Goal: Task Accomplishment & Management: Manage account settings

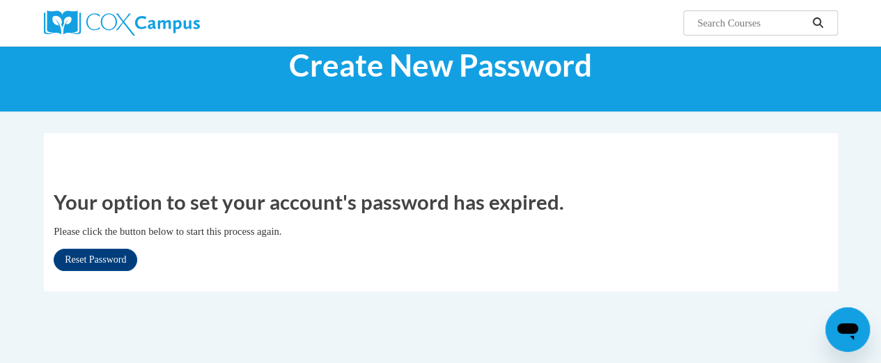
scroll to position [43, 0]
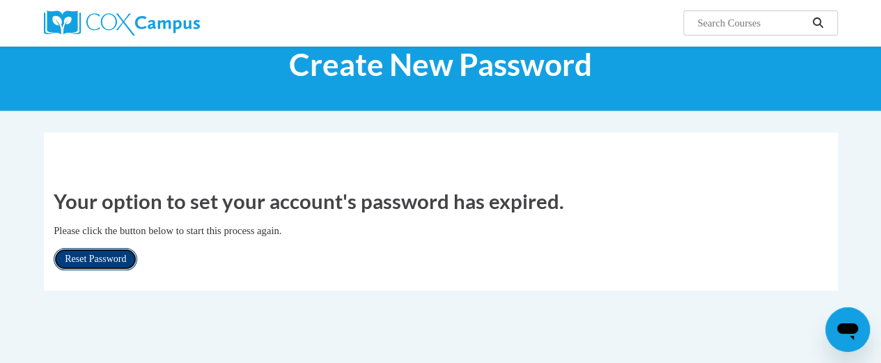
click at [110, 256] on link "Reset Password" at bounding box center [96, 259] width 84 height 22
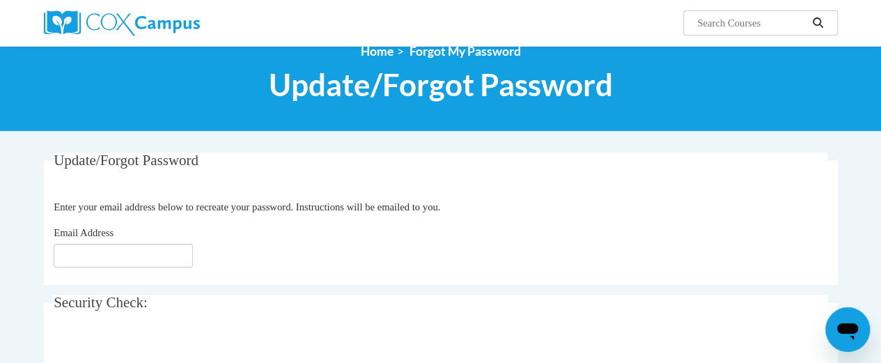
scroll to position [32, 0]
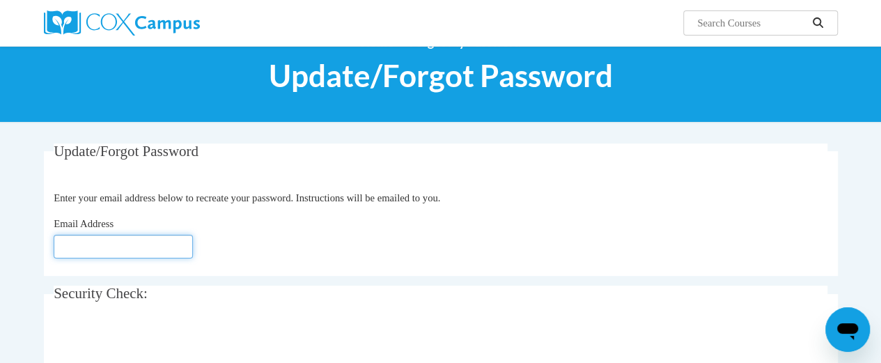
click at [79, 244] on input "Email Address" at bounding box center [123, 247] width 139 height 24
type input "sheila.hearn@rusd.org"
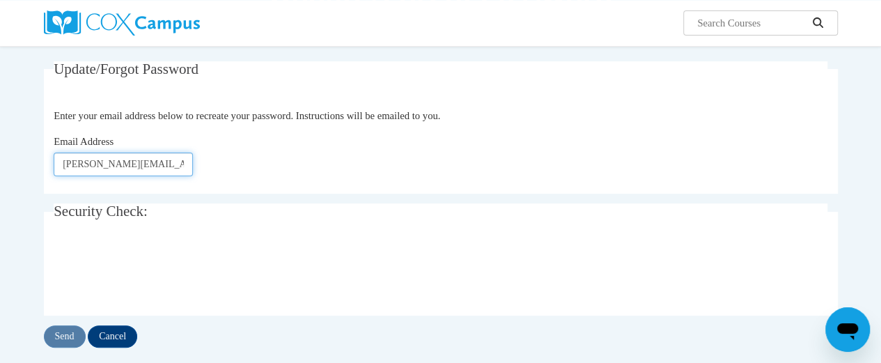
scroll to position [117, 0]
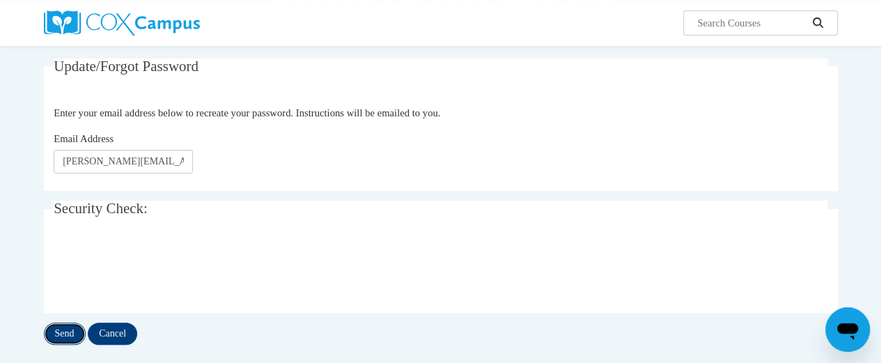
click at [67, 332] on input "Send" at bounding box center [65, 333] width 42 height 22
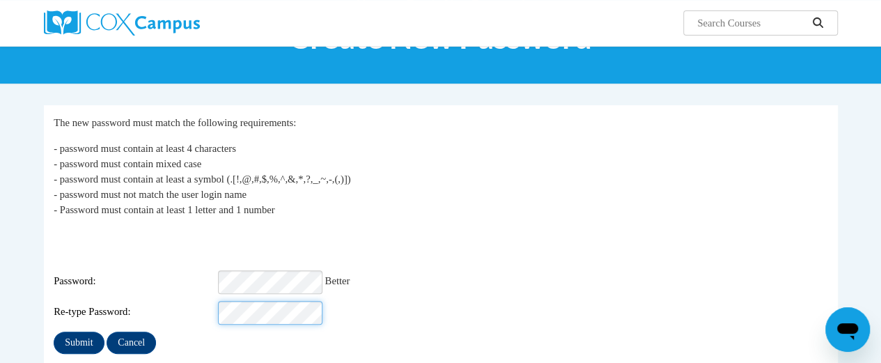
scroll to position [71, 0]
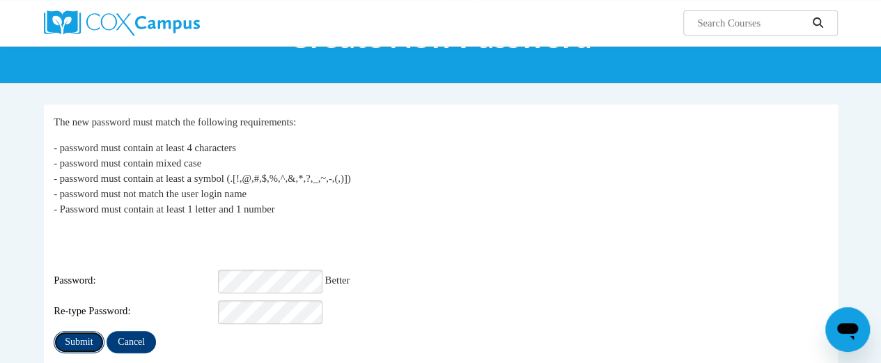
click at [75, 331] on input "Submit" at bounding box center [79, 342] width 50 height 22
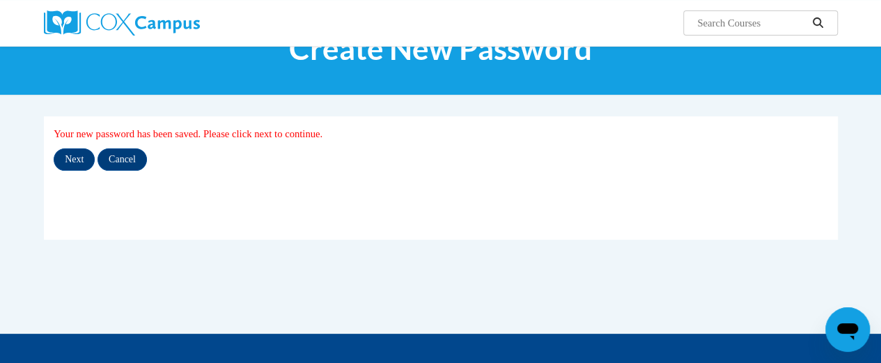
scroll to position [73, 0]
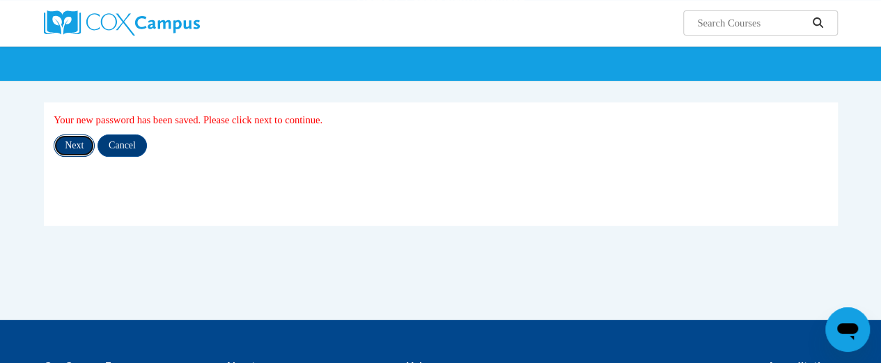
click at [72, 141] on input "Next" at bounding box center [74, 145] width 41 height 22
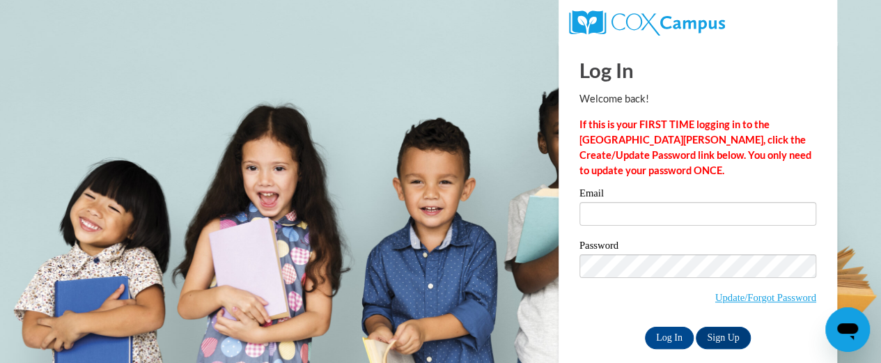
scroll to position [16, 0]
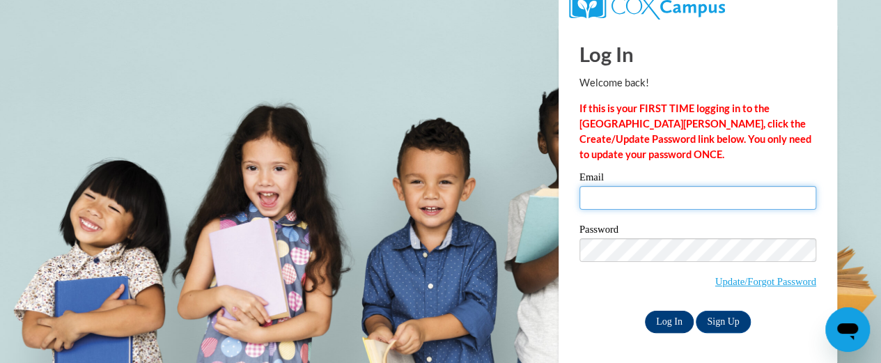
type input "[PERSON_NAME][EMAIL_ADDRESS][PERSON_NAME][DOMAIN_NAME]"
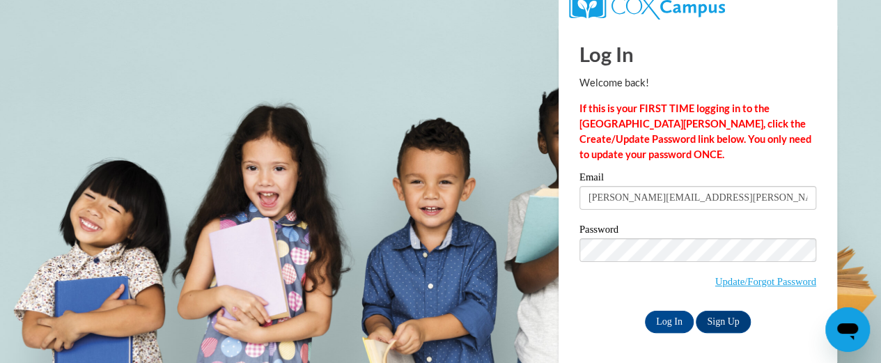
drag, startPoint x: 664, startPoint y: 320, endPoint x: 533, endPoint y: 59, distance: 291.5
click at [533, 59] on body "Log In Welcome back! If this is your FIRST TIME logging in to the [GEOGRAPHIC_D…" at bounding box center [440, 165] width 881 height 363
click at [666, 322] on input "Log In" at bounding box center [669, 322] width 49 height 22
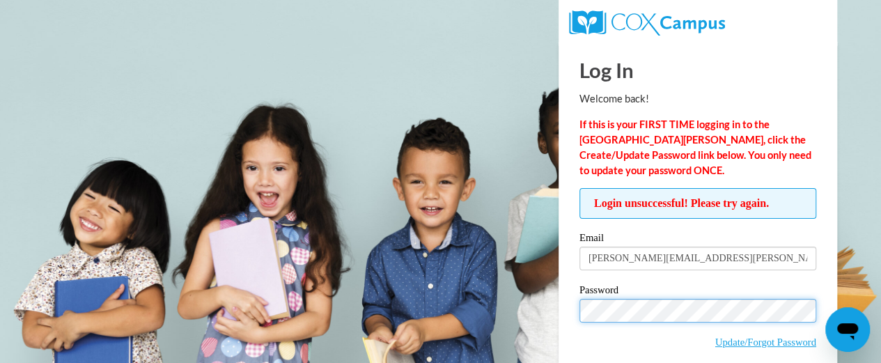
scroll to position [13, 0]
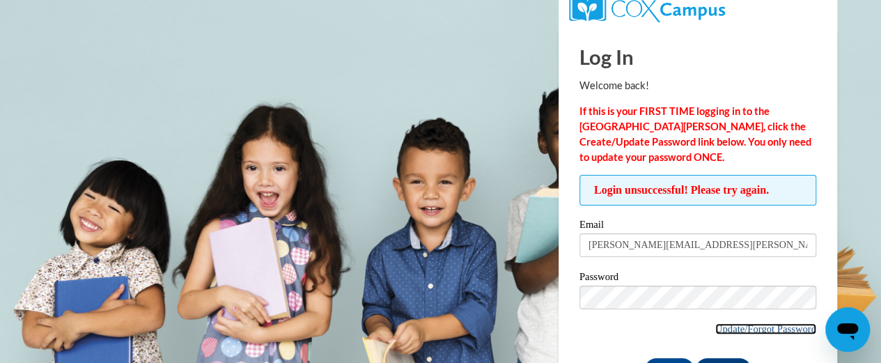
click at [719, 327] on link "Update/Forgot Password" at bounding box center [765, 328] width 101 height 11
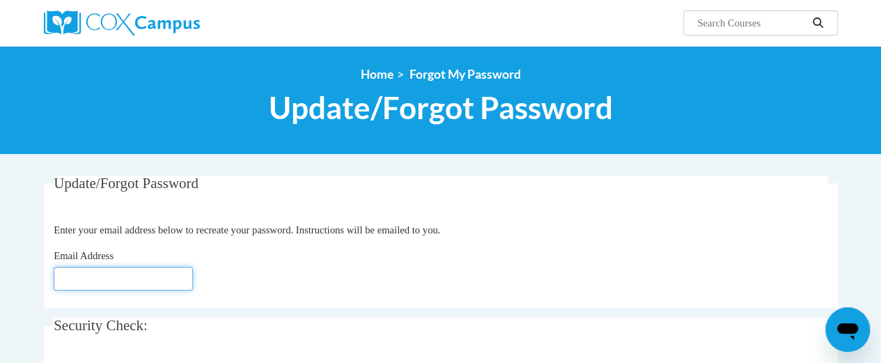
click at [70, 276] on input "Email Address" at bounding box center [123, 279] width 139 height 24
type input "[PERSON_NAME][EMAIL_ADDRESS][DOMAIN_NAME]"
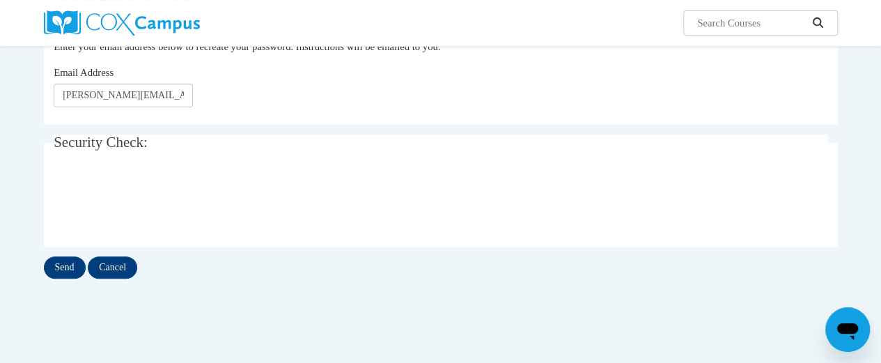
scroll to position [184, 0]
click at [63, 266] on input "Send" at bounding box center [65, 267] width 42 height 22
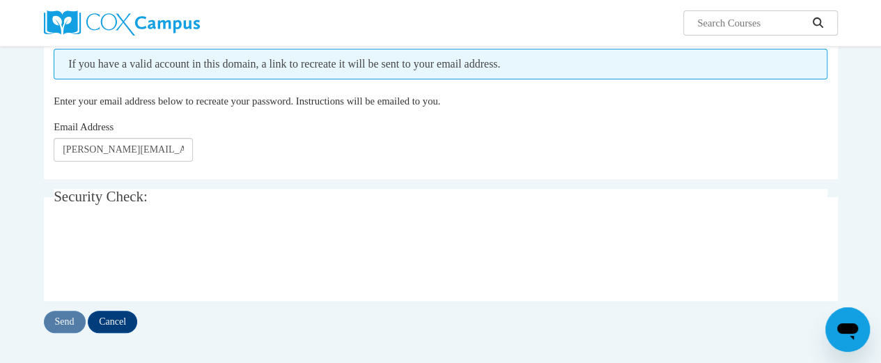
scroll to position [185, 0]
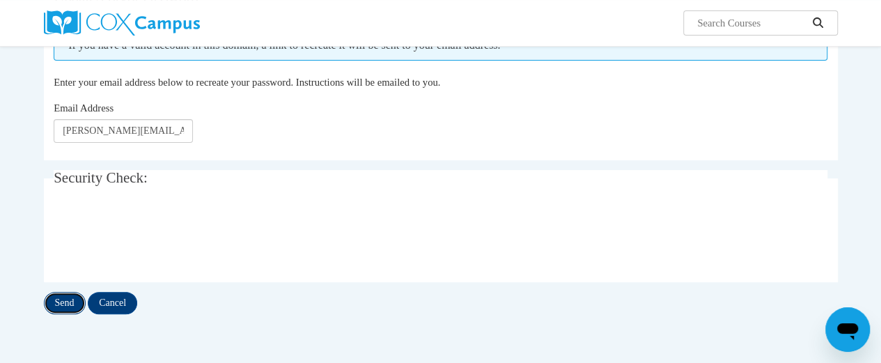
click at [64, 299] on input "Send" at bounding box center [65, 303] width 42 height 22
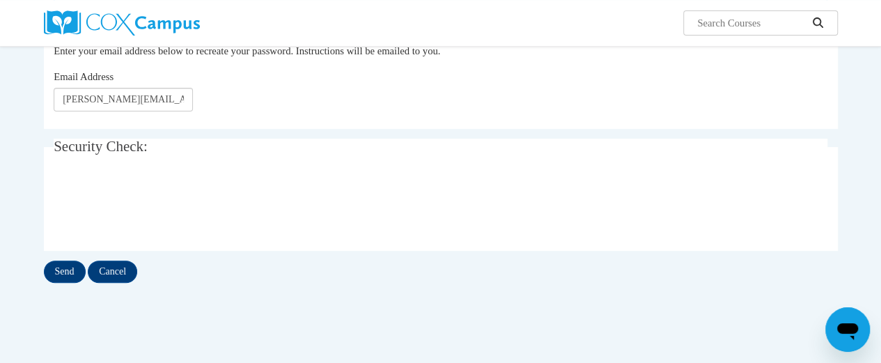
scroll to position [217, 0]
click at [60, 264] on input "Send" at bounding box center [65, 271] width 42 height 22
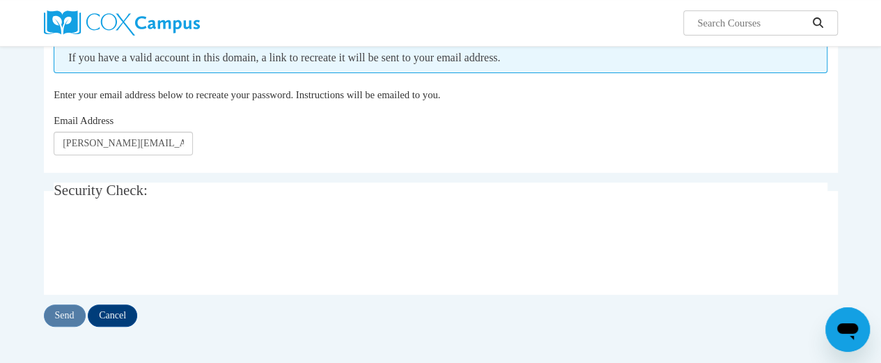
scroll to position [180, 0]
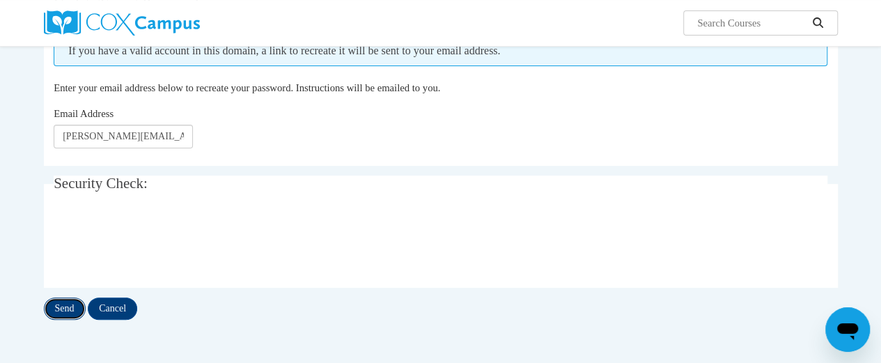
click at [69, 308] on input "Send" at bounding box center [65, 308] width 42 height 22
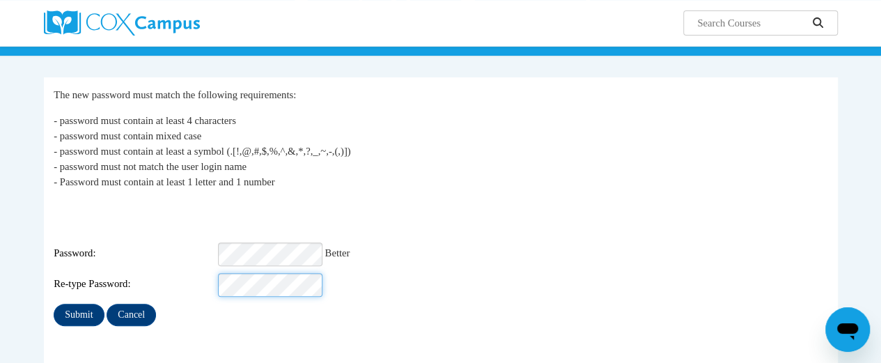
scroll to position [125, 0]
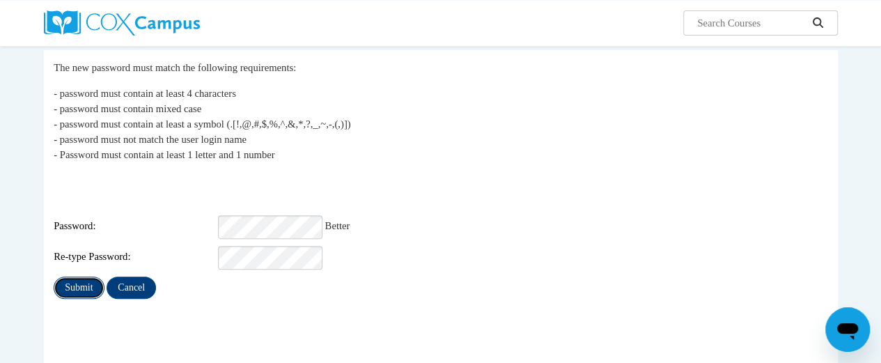
click at [82, 276] on input "Submit" at bounding box center [79, 287] width 50 height 22
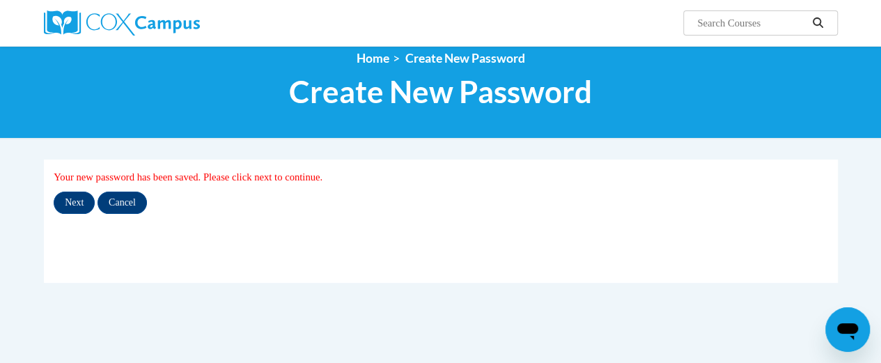
scroll to position [13, 0]
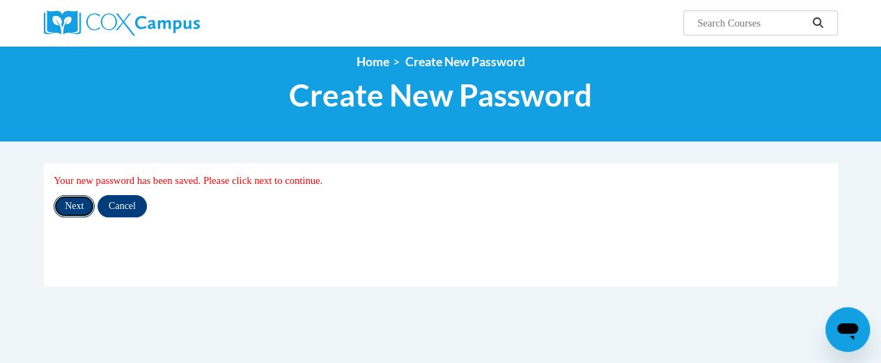
click at [71, 205] on input "Next" at bounding box center [74, 206] width 41 height 22
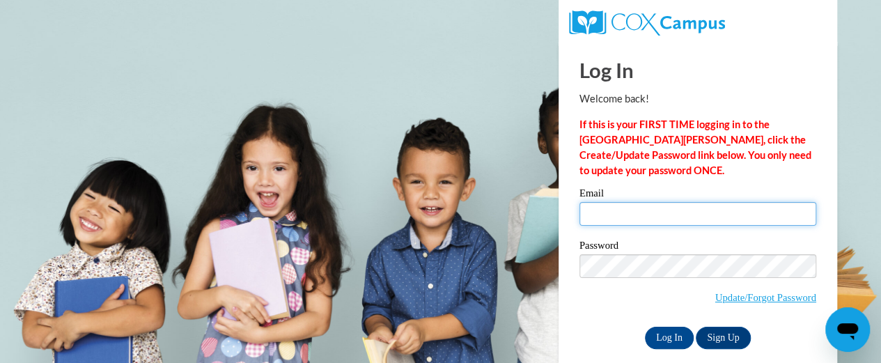
type input "[PERSON_NAME][EMAIL_ADDRESS][PERSON_NAME][DOMAIN_NAME]"
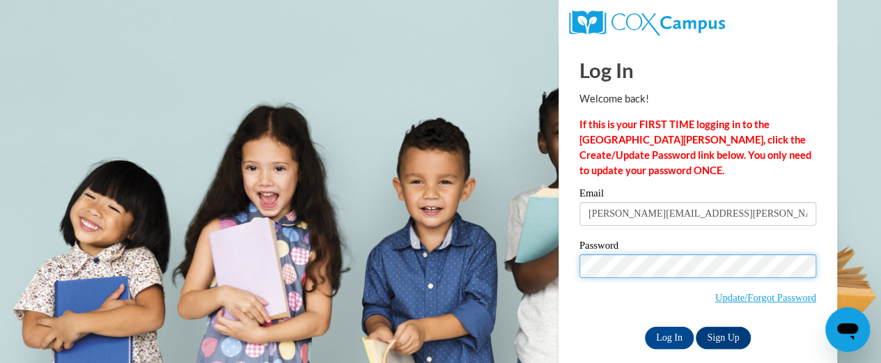
scroll to position [16, 0]
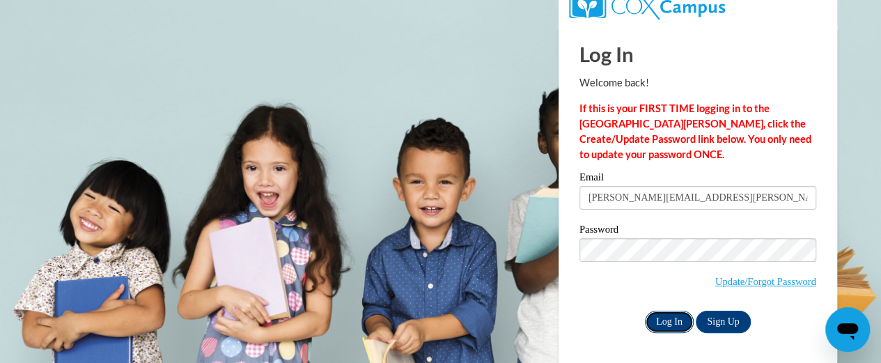
click at [668, 319] on input "Log In" at bounding box center [669, 322] width 49 height 22
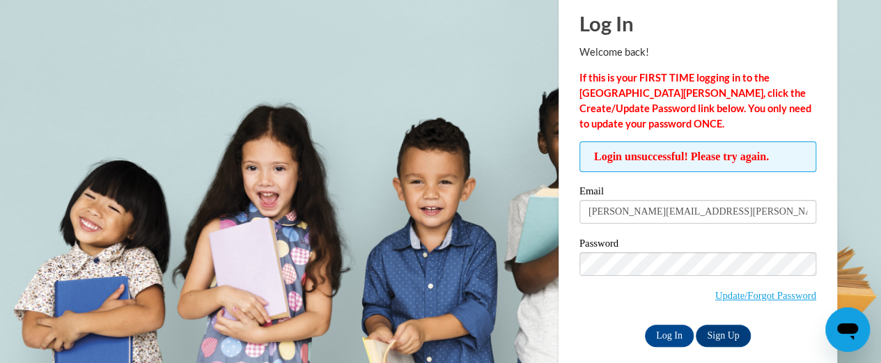
scroll to position [60, 0]
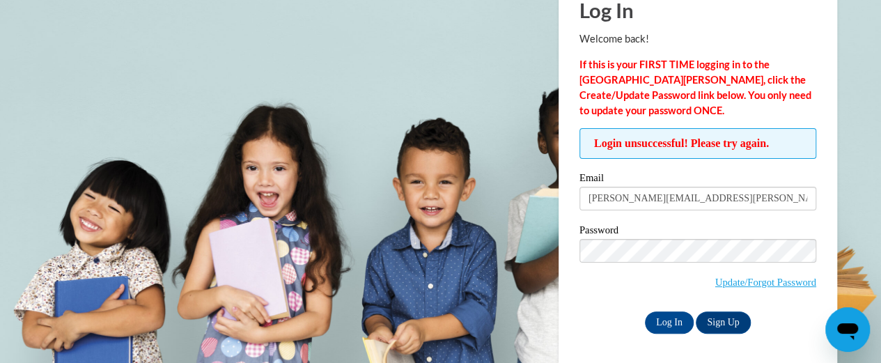
drag, startPoint x: 604, startPoint y: 306, endPoint x: 604, endPoint y: 316, distance: 10.4
click at [604, 316] on div "Log In Sign Up" at bounding box center [697, 322] width 237 height 22
click at [726, 279] on link "Update/Forgot Password" at bounding box center [765, 281] width 101 height 11
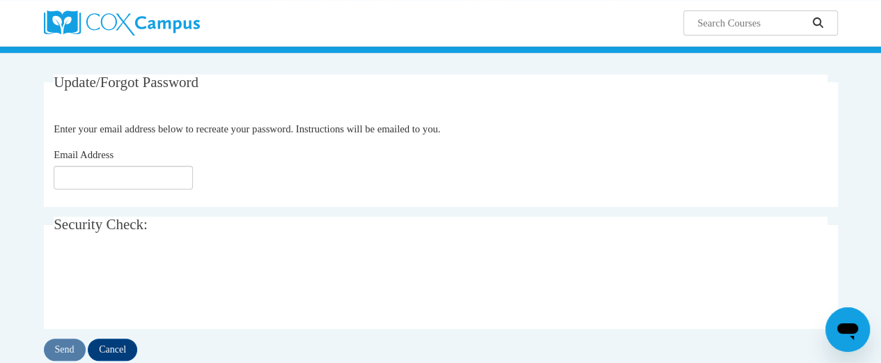
scroll to position [99, 0]
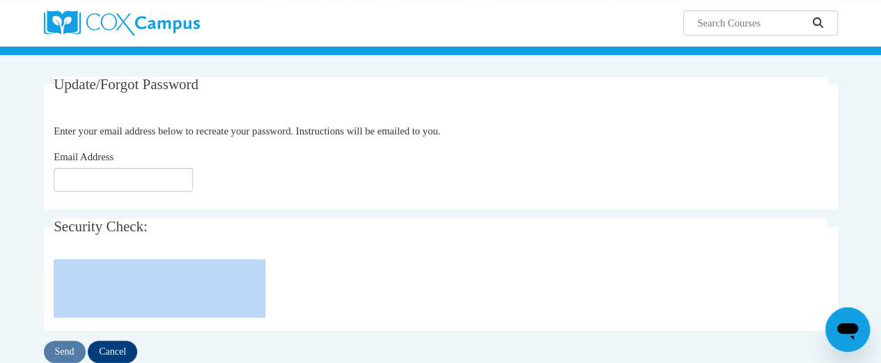
drag, startPoint x: 303, startPoint y: 275, endPoint x: 458, endPoint y: 214, distance: 166.9
click at [458, 214] on div "Update/Forgot Password Please enter your email address Enter your email address…" at bounding box center [441, 220] width 794 height 287
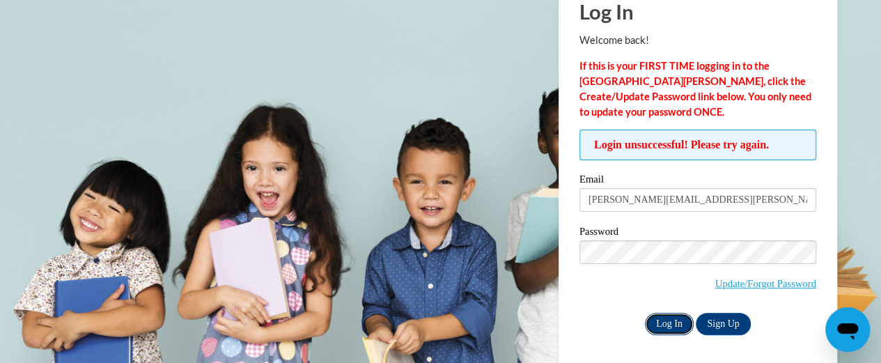
click at [670, 322] on input "Log In" at bounding box center [669, 324] width 49 height 22
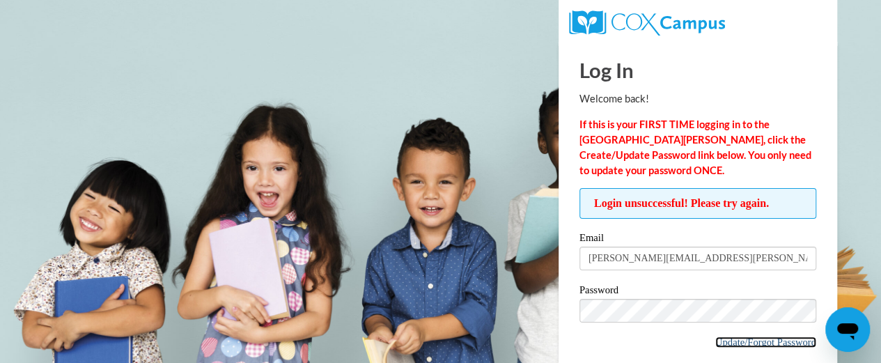
click at [722, 339] on link "Update/Forgot Password" at bounding box center [765, 341] width 101 height 11
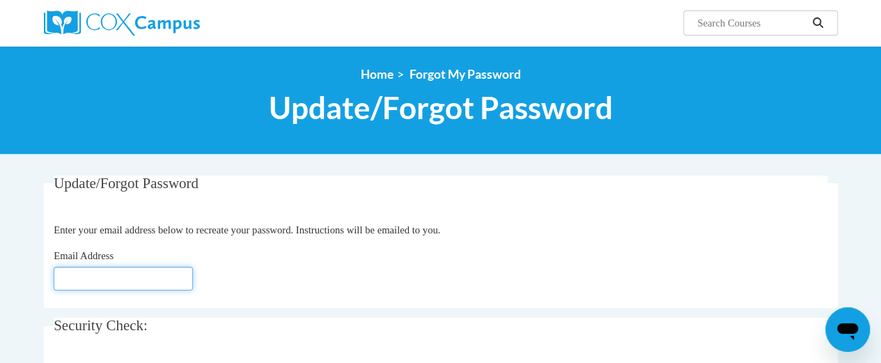
click at [78, 274] on input "Email Address" at bounding box center [123, 279] width 139 height 24
type input "[PERSON_NAME][EMAIL_ADDRESS][DOMAIN_NAME]"
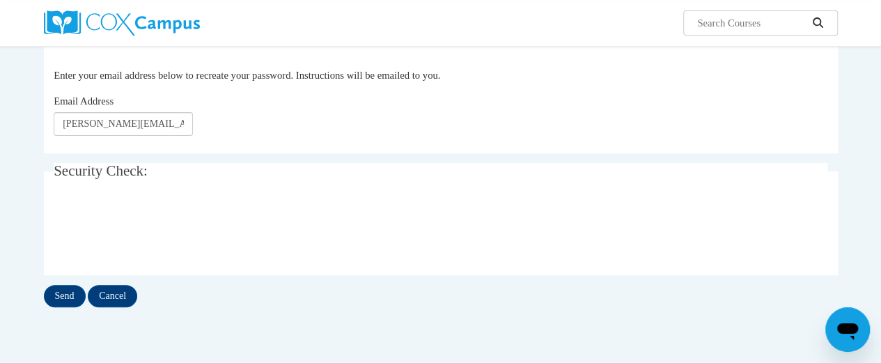
scroll to position [155, 0]
click at [62, 295] on input "Send" at bounding box center [65, 295] width 42 height 22
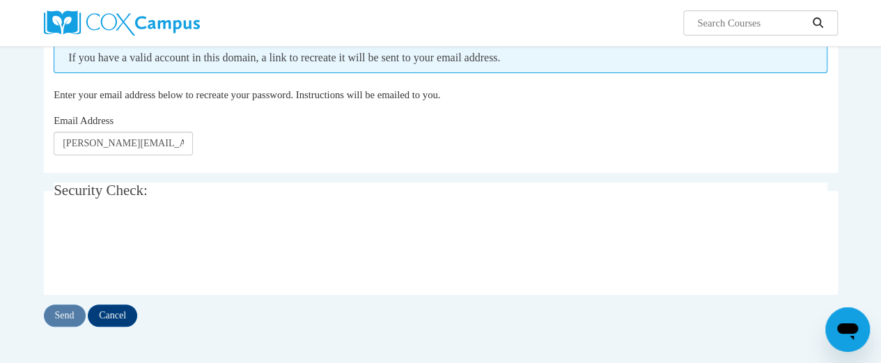
scroll to position [179, 0]
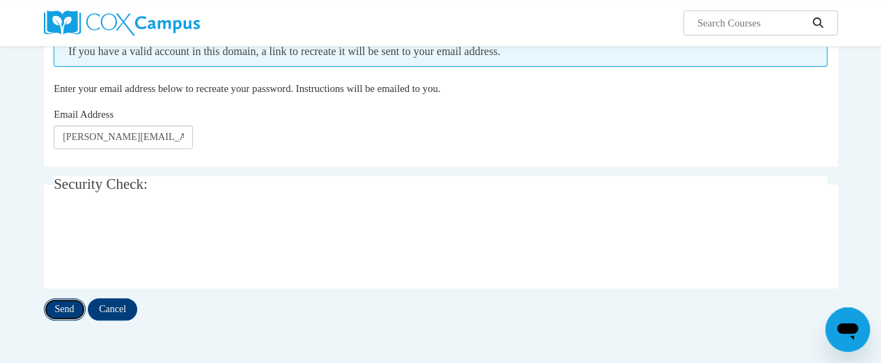
click at [67, 301] on input "Send" at bounding box center [65, 309] width 42 height 22
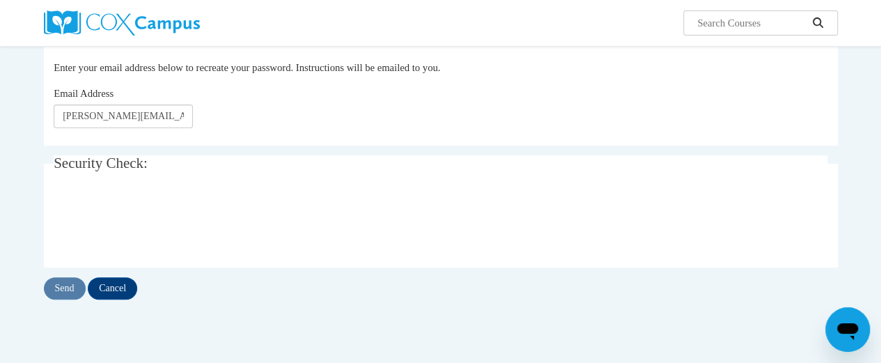
scroll to position [202, 0]
click at [66, 285] on input "Send" at bounding box center [65, 286] width 42 height 22
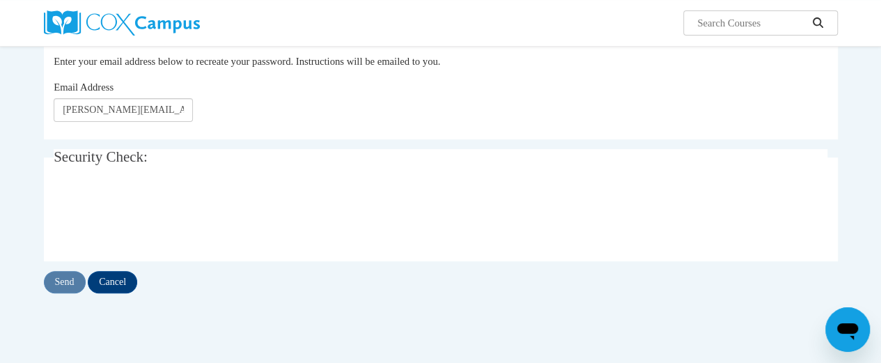
scroll to position [207, 0]
click at [68, 279] on input "Send" at bounding box center [65, 280] width 42 height 22
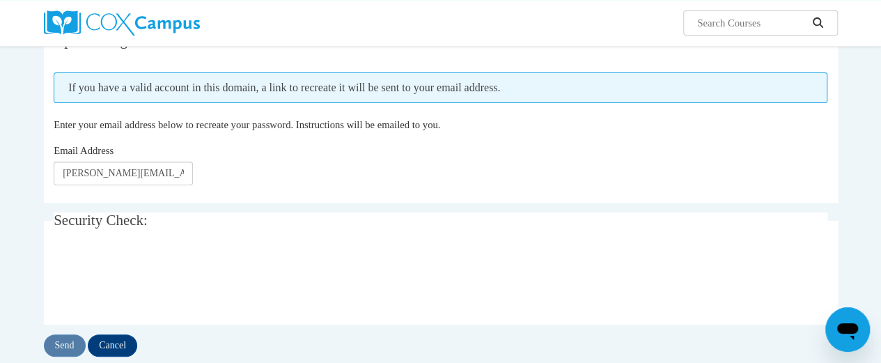
scroll to position [151, 0]
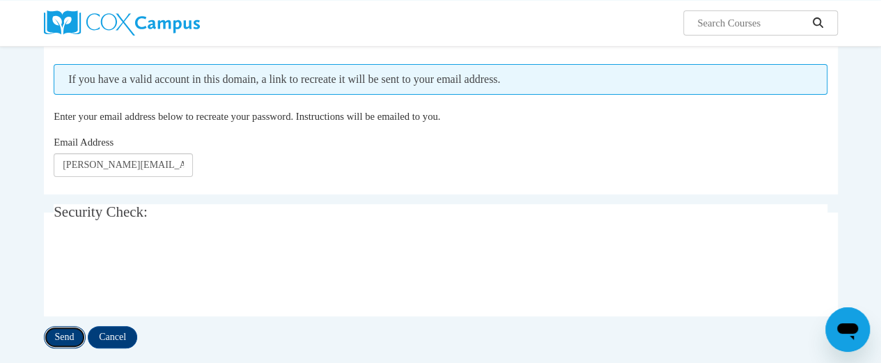
click at [65, 332] on input "Send" at bounding box center [65, 337] width 42 height 22
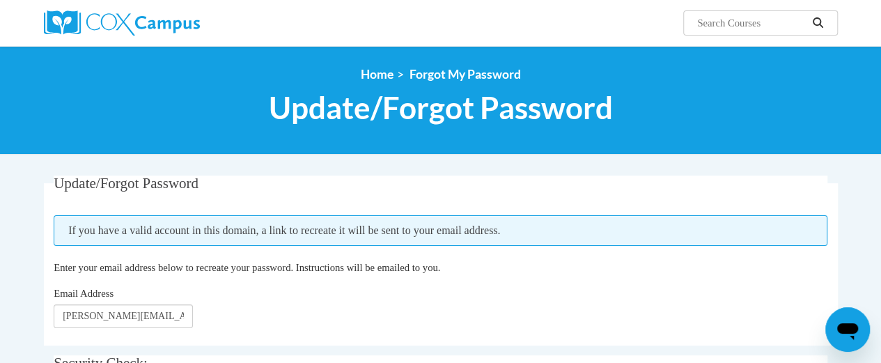
click at [65, 332] on fieldset "Update/Forgot Password Please enter your email address If you have a valid acco…" at bounding box center [441, 260] width 794 height 170
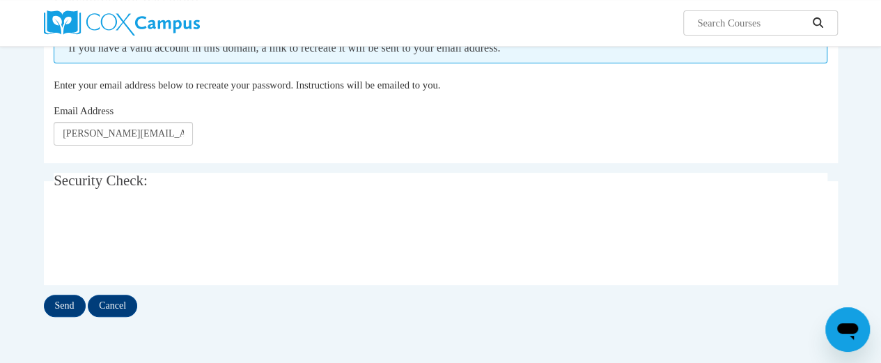
scroll to position [185, 0]
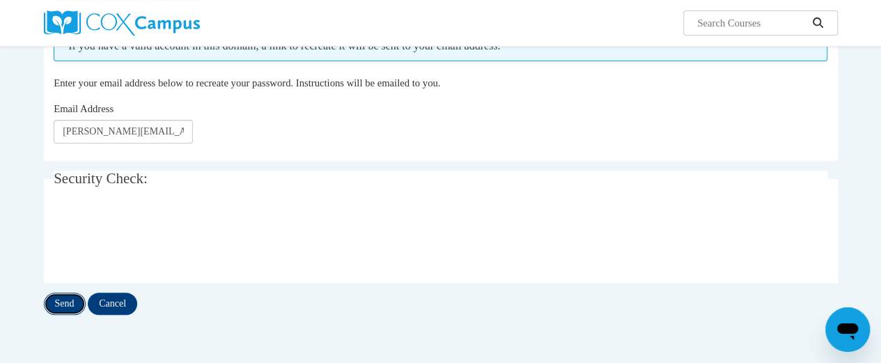
click at [59, 302] on input "Send" at bounding box center [65, 303] width 42 height 22
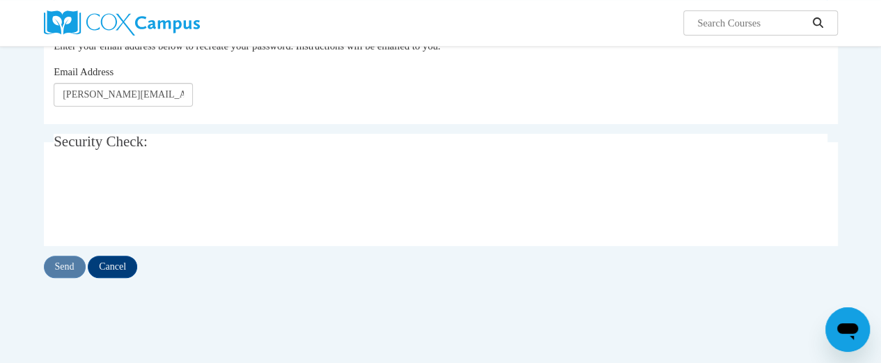
scroll to position [224, 0]
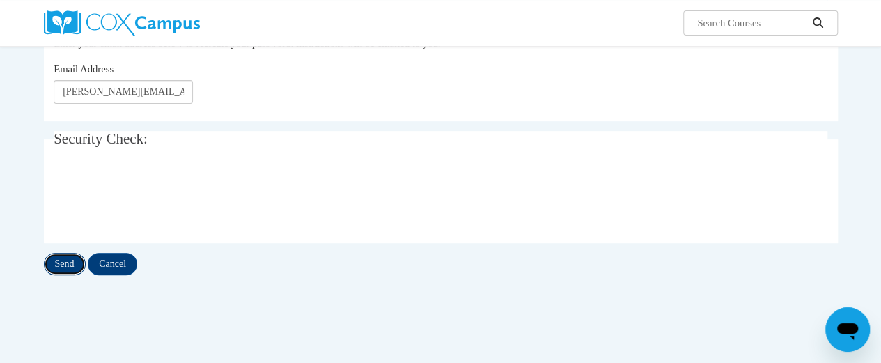
click at [68, 259] on input "Send" at bounding box center [65, 264] width 42 height 22
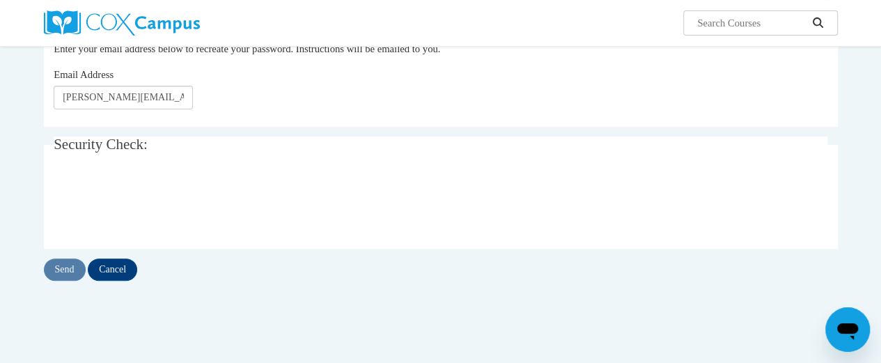
scroll to position [219, 0]
click at [72, 270] on input "Send" at bounding box center [65, 269] width 42 height 22
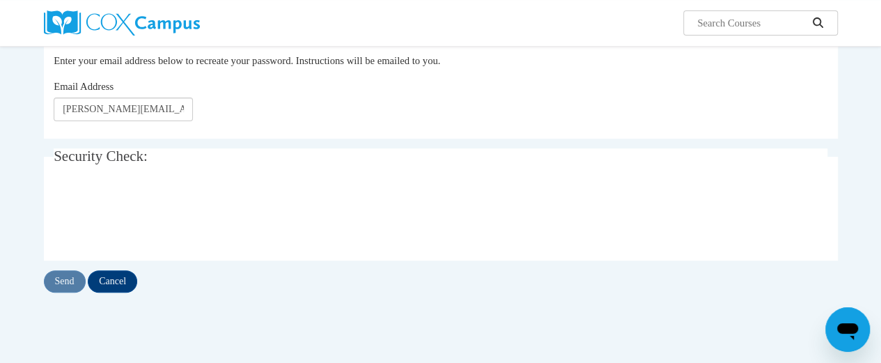
scroll to position [217, 0]
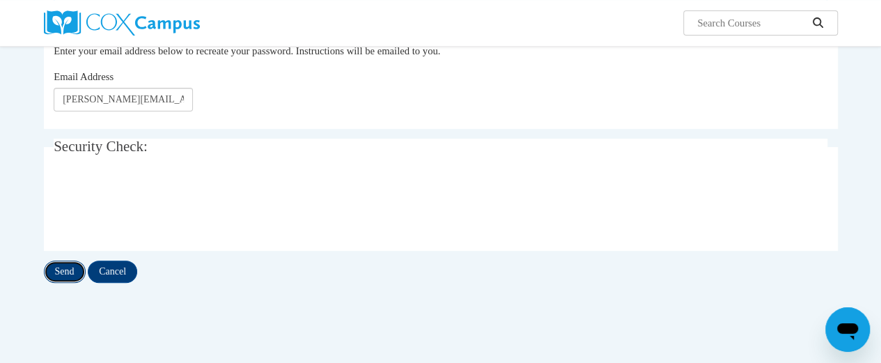
click at [64, 268] on input "Send" at bounding box center [65, 271] width 42 height 22
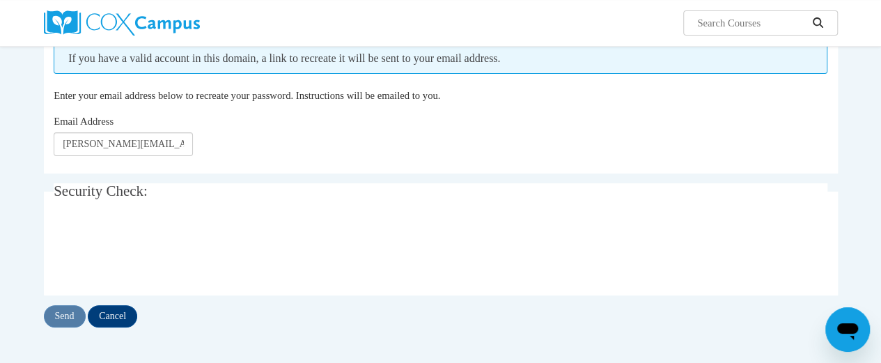
scroll to position [201, 0]
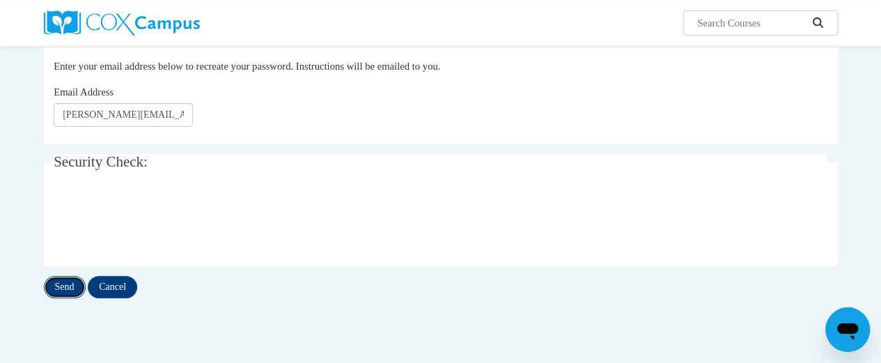
click at [63, 284] on input "Send" at bounding box center [65, 287] width 42 height 22
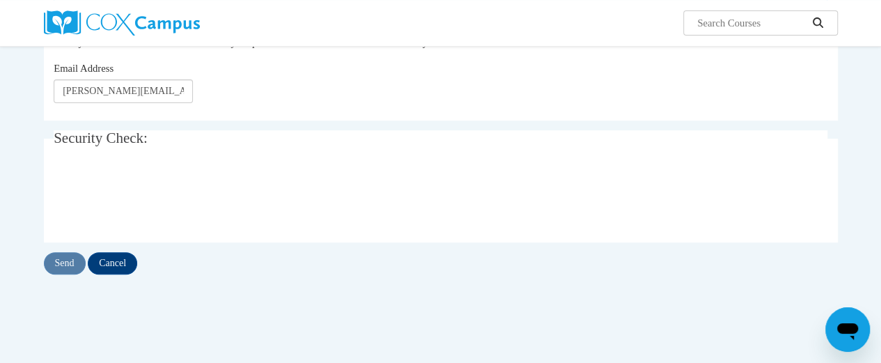
scroll to position [230, 0]
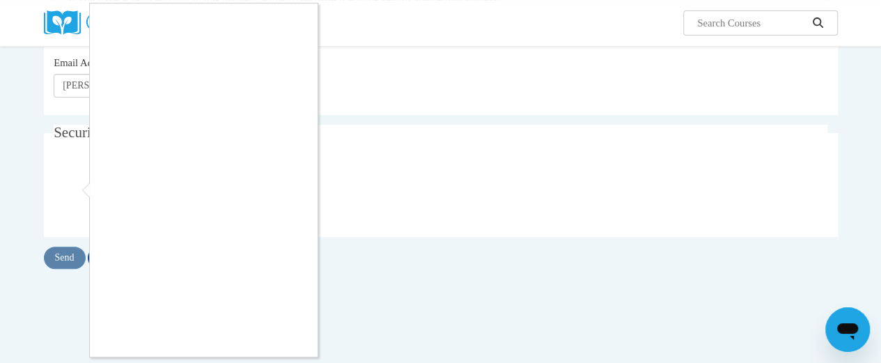
click at [70, 257] on div at bounding box center [440, 181] width 881 height 363
click at [72, 195] on div at bounding box center [440, 181] width 881 height 363
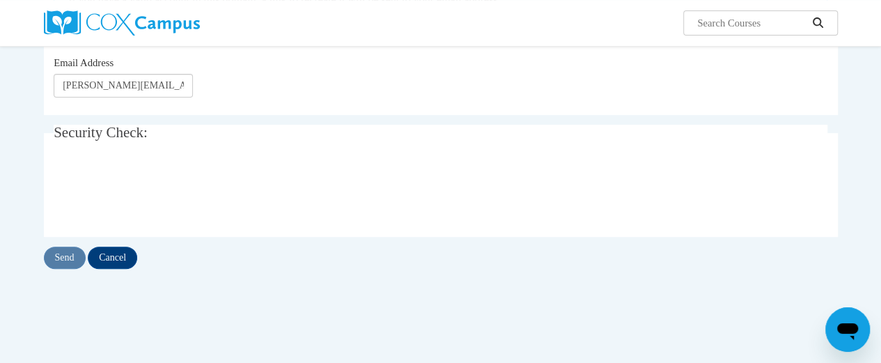
click at [75, 263] on div "Send Cancel" at bounding box center [441, 257] width 794 height 22
click at [64, 253] on input "Send" at bounding box center [65, 257] width 42 height 22
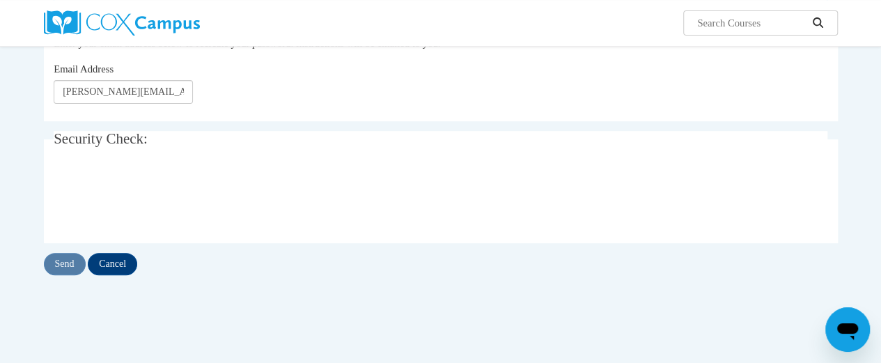
scroll to position [233, 0]
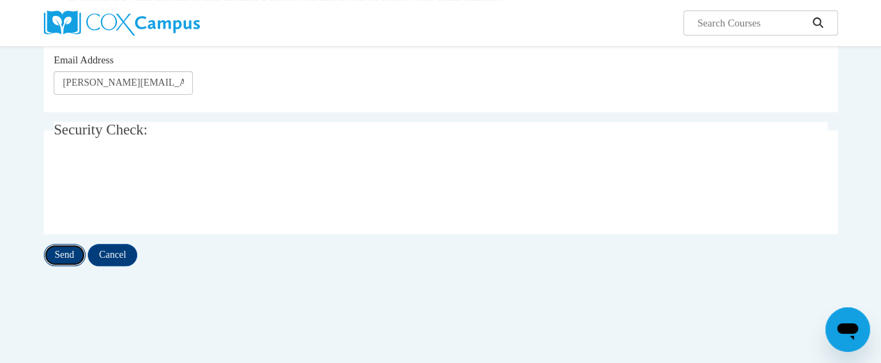
click at [60, 254] on input "Send" at bounding box center [65, 255] width 42 height 22
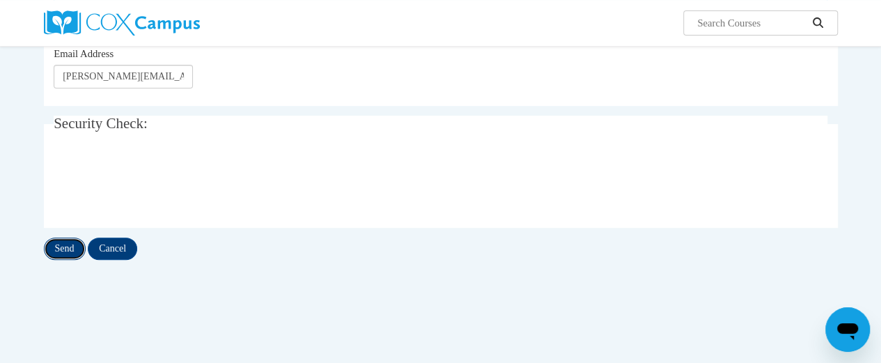
click at [66, 249] on input "Send" at bounding box center [65, 248] width 42 height 22
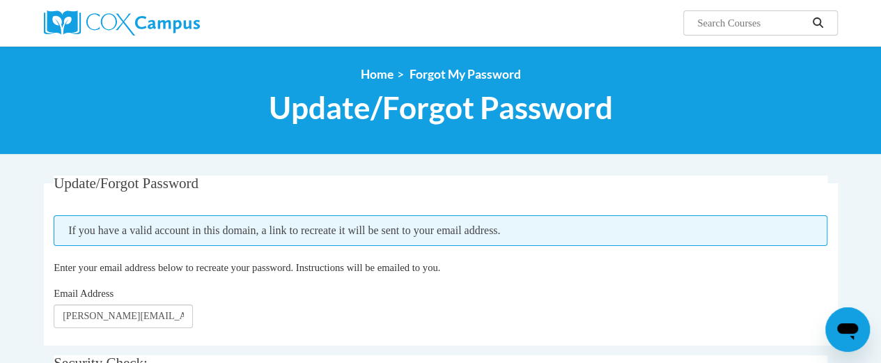
click at [743, 26] on input "Search..." at bounding box center [751, 23] width 111 height 17
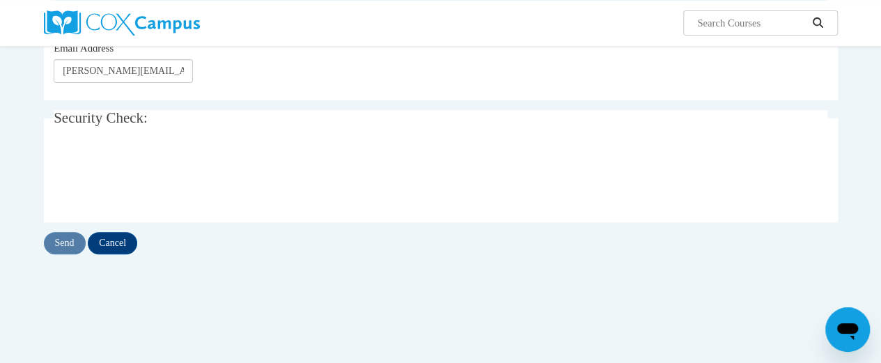
scroll to position [250, 0]
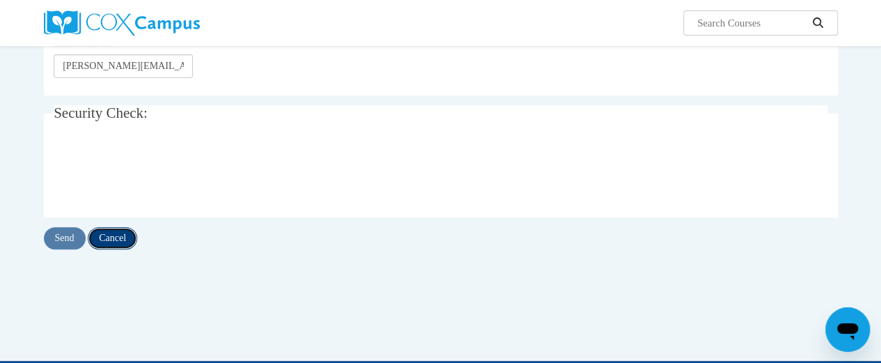
click at [116, 238] on input "Cancel" at bounding box center [112, 238] width 49 height 22
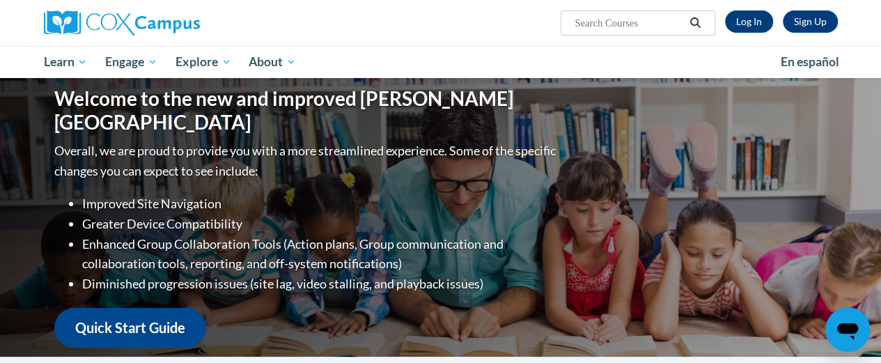
click at [82, 281] on li "Diminished progression issues (site lag, video stalling, and playback issues)" at bounding box center [320, 284] width 477 height 20
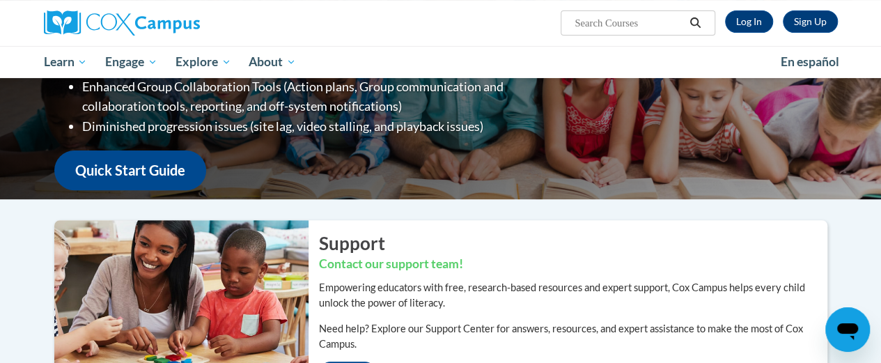
scroll to position [159, 0]
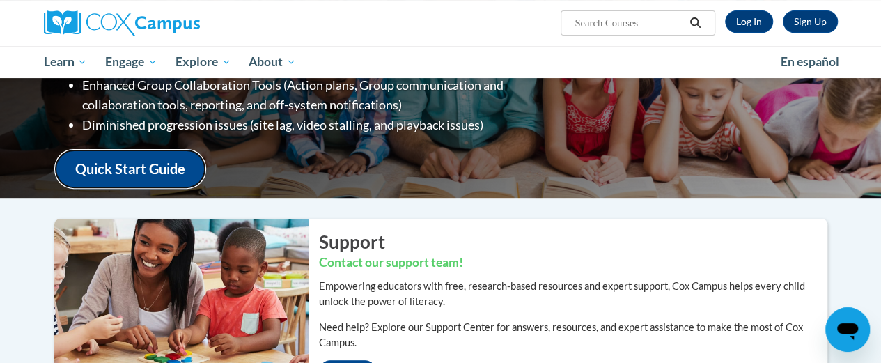
click at [104, 152] on link "Quick Start Guide" at bounding box center [130, 169] width 152 height 40
